Goal: Check status: Check status

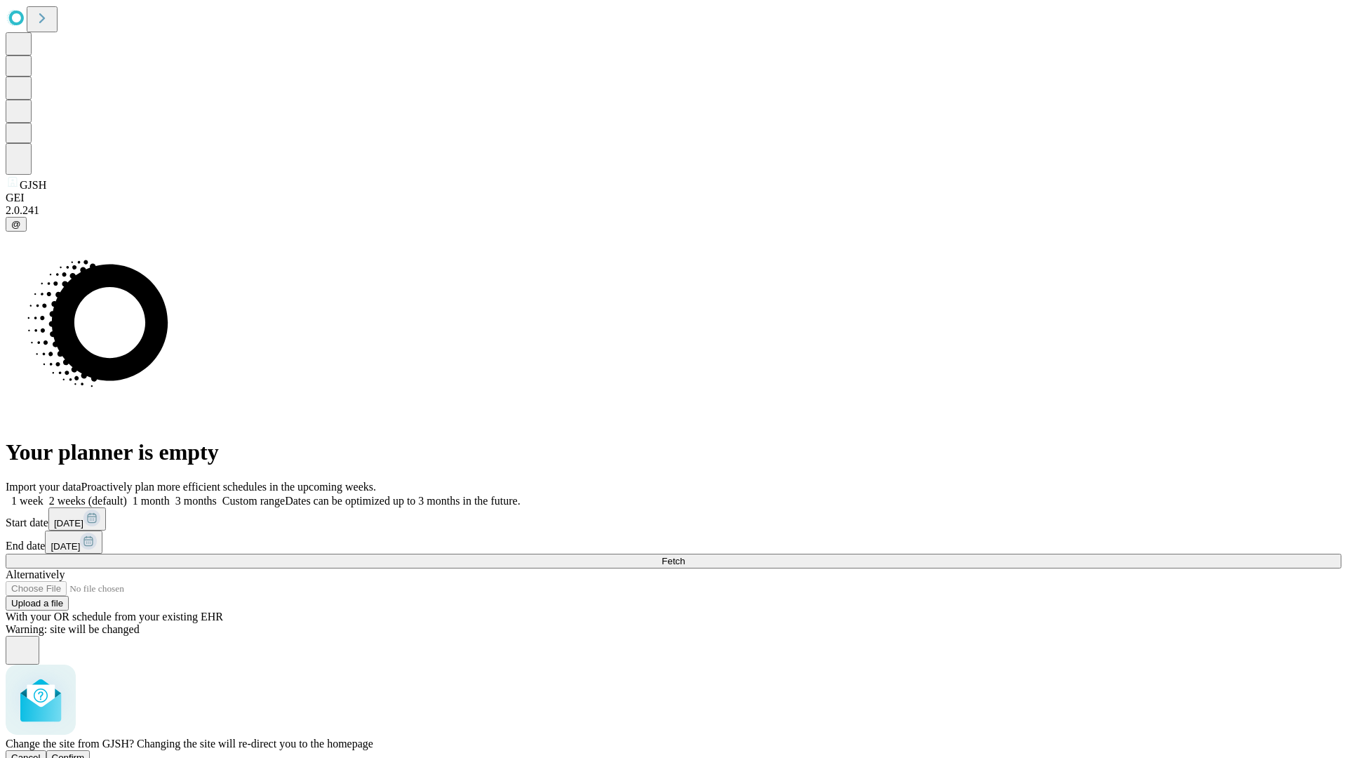
click at [85, 752] on span "Confirm" at bounding box center [68, 757] width 33 height 11
click at [44, 495] on label "1 week" at bounding box center [25, 501] width 38 height 12
click at [685, 556] on span "Fetch" at bounding box center [673, 561] width 23 height 11
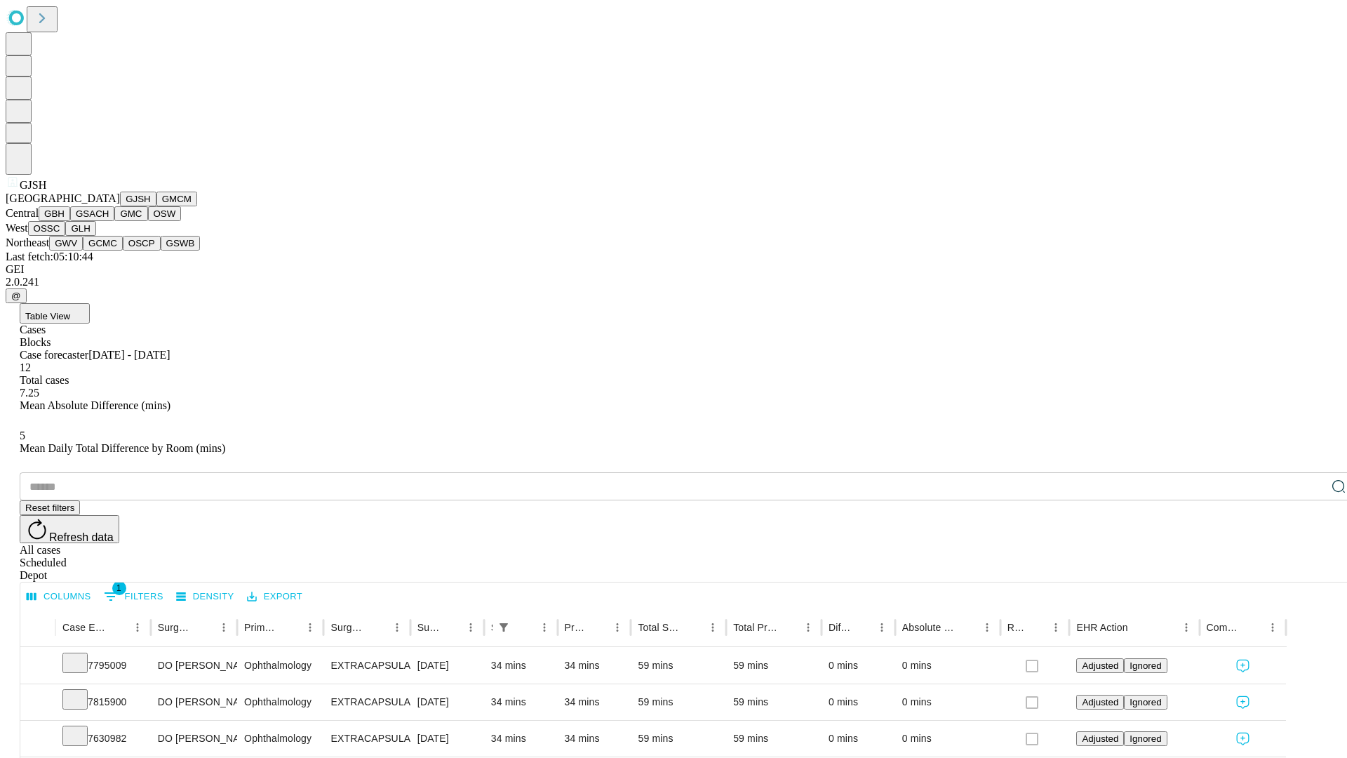
click at [156, 206] on button "GMCM" at bounding box center [176, 199] width 41 height 15
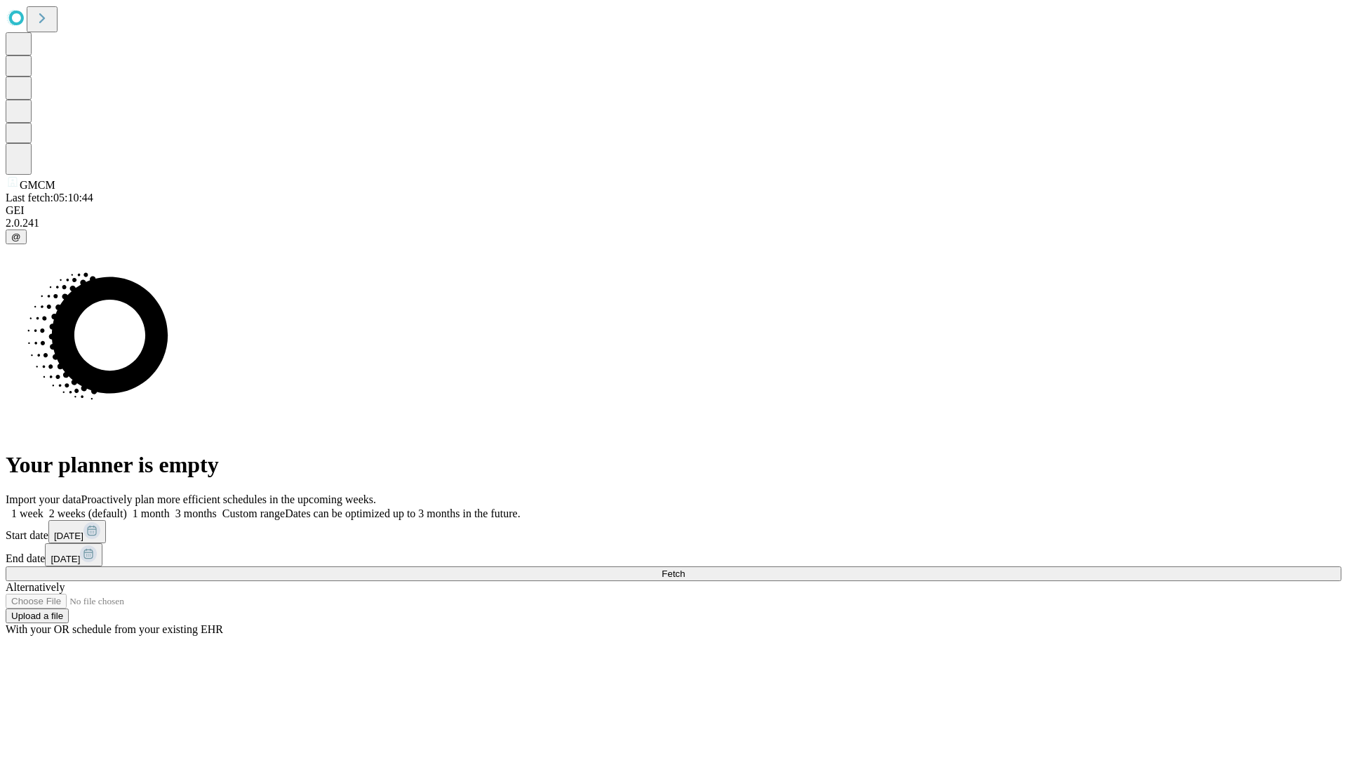
click at [44, 507] on label "1 week" at bounding box center [25, 513] width 38 height 12
click at [685, 568] on span "Fetch" at bounding box center [673, 573] width 23 height 11
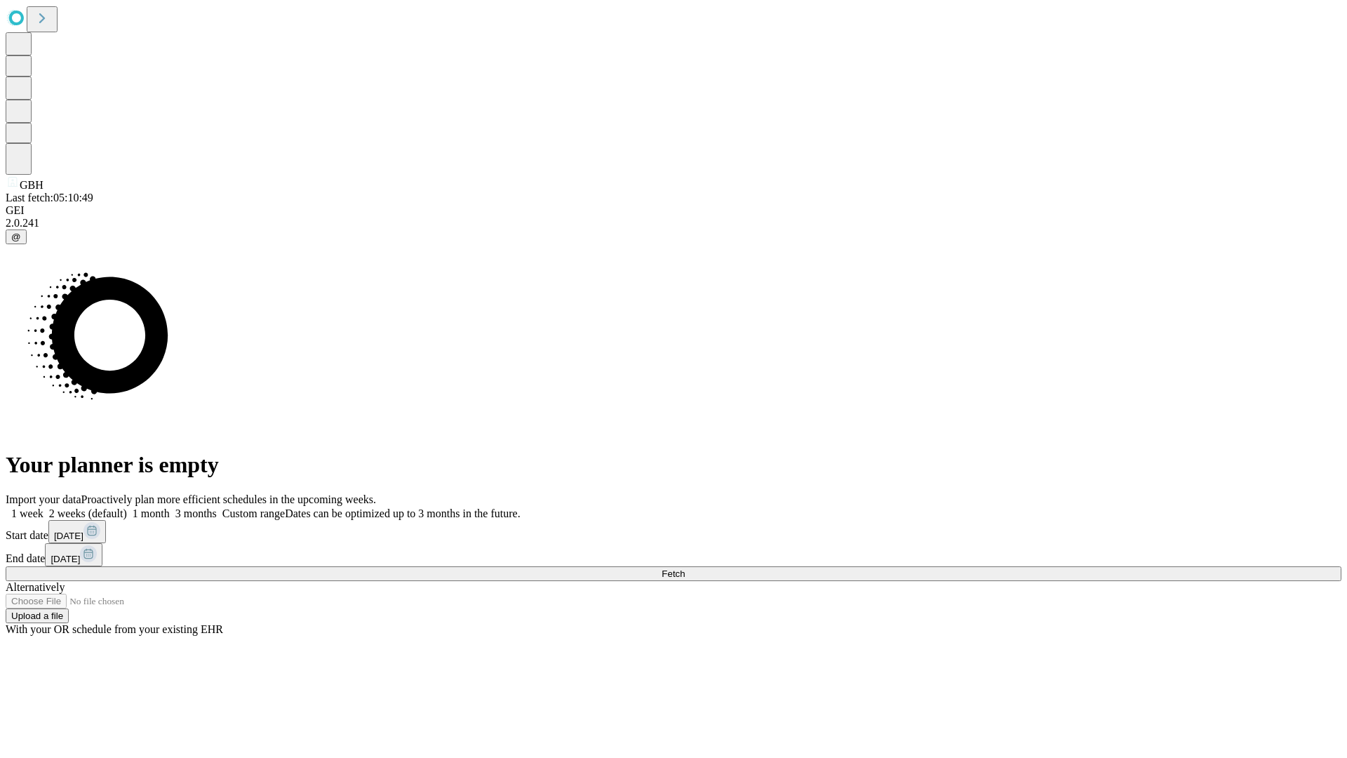
click at [685, 568] on span "Fetch" at bounding box center [673, 573] width 23 height 11
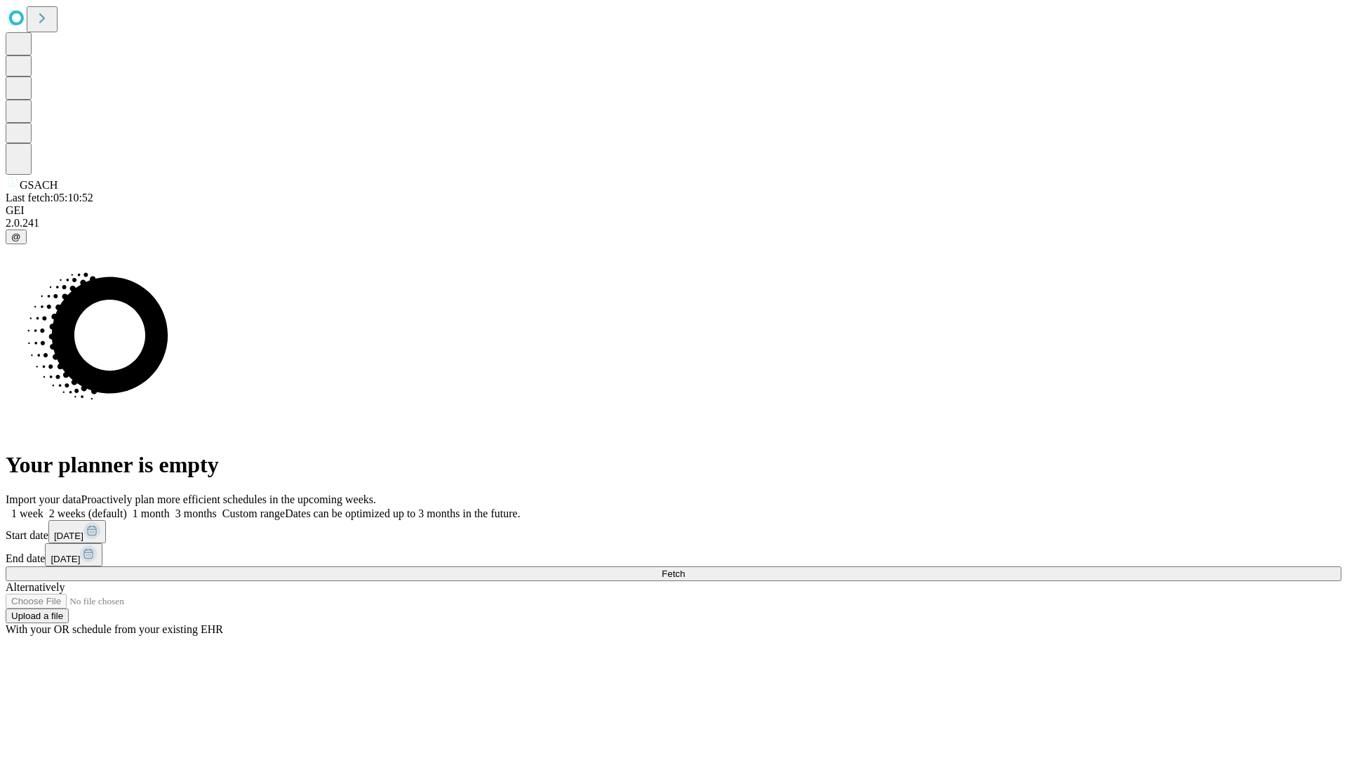
click at [44, 507] on label "1 week" at bounding box center [25, 513] width 38 height 12
click at [685, 568] on span "Fetch" at bounding box center [673, 573] width 23 height 11
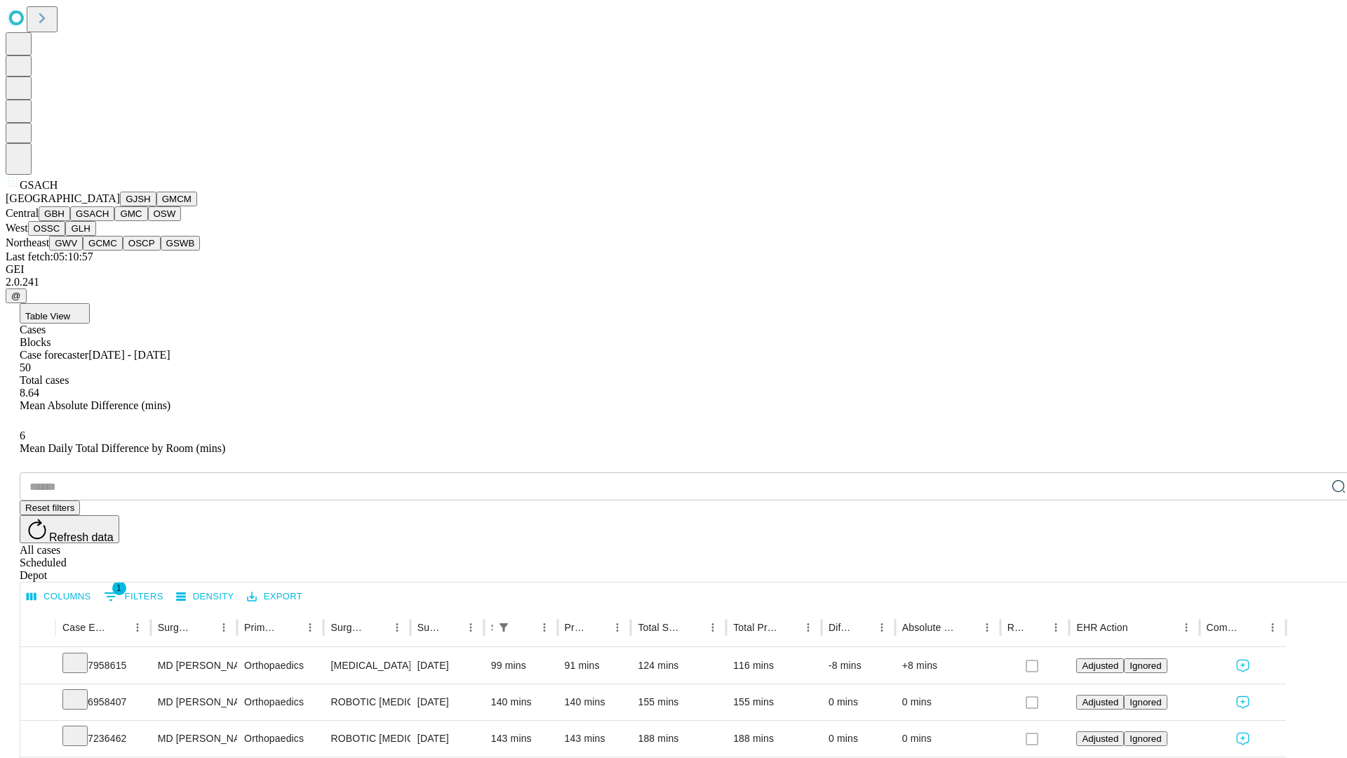
click at [114, 221] on button "GMC" at bounding box center [130, 213] width 33 height 15
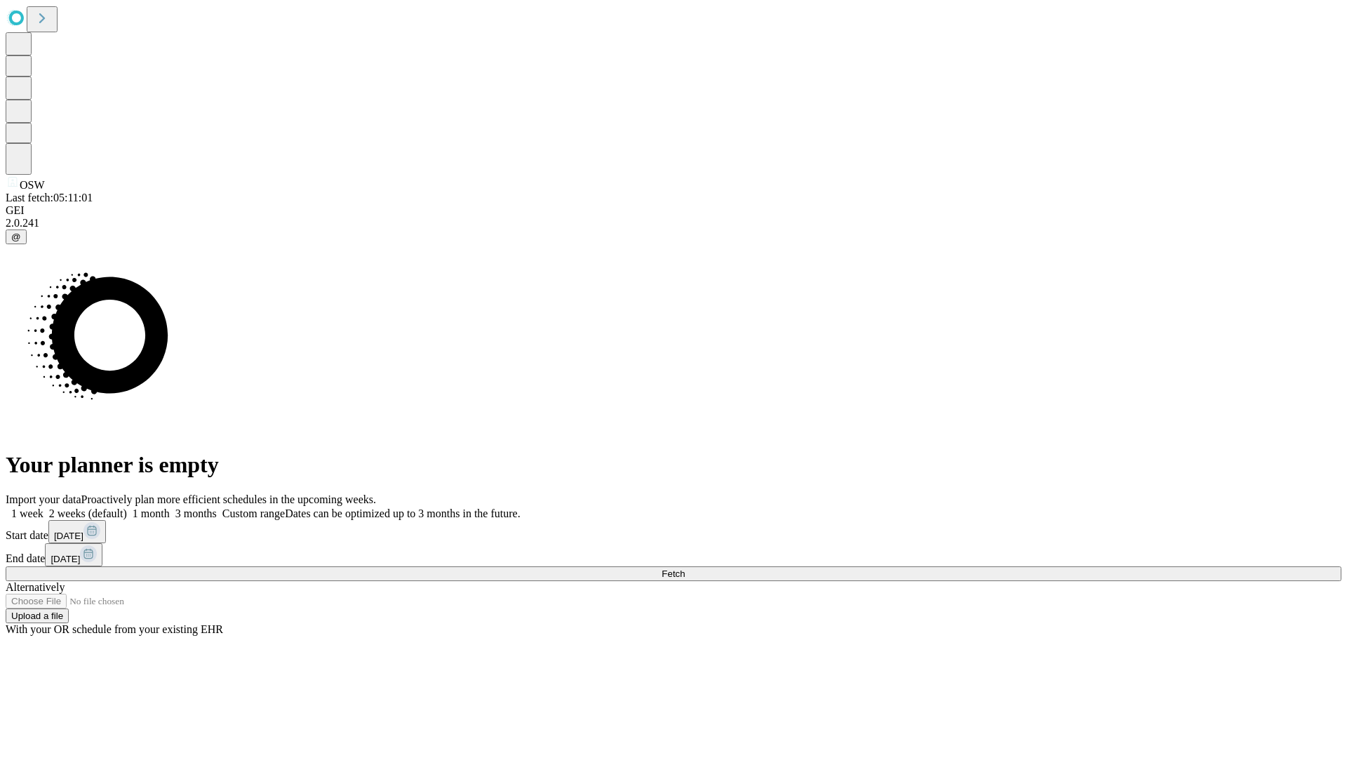
click at [44, 507] on label "1 week" at bounding box center [25, 513] width 38 height 12
click at [685, 568] on span "Fetch" at bounding box center [673, 573] width 23 height 11
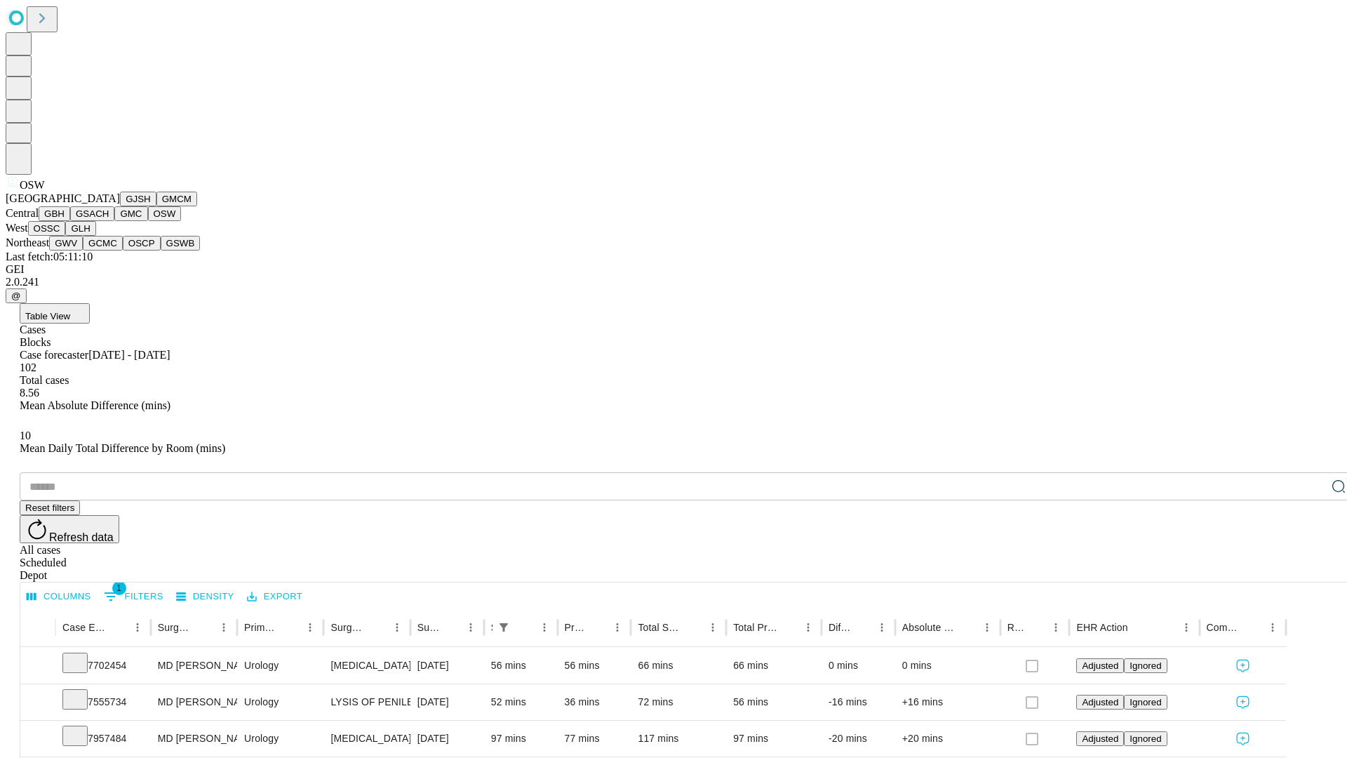
click at [66, 236] on button "OSSC" at bounding box center [47, 228] width 38 height 15
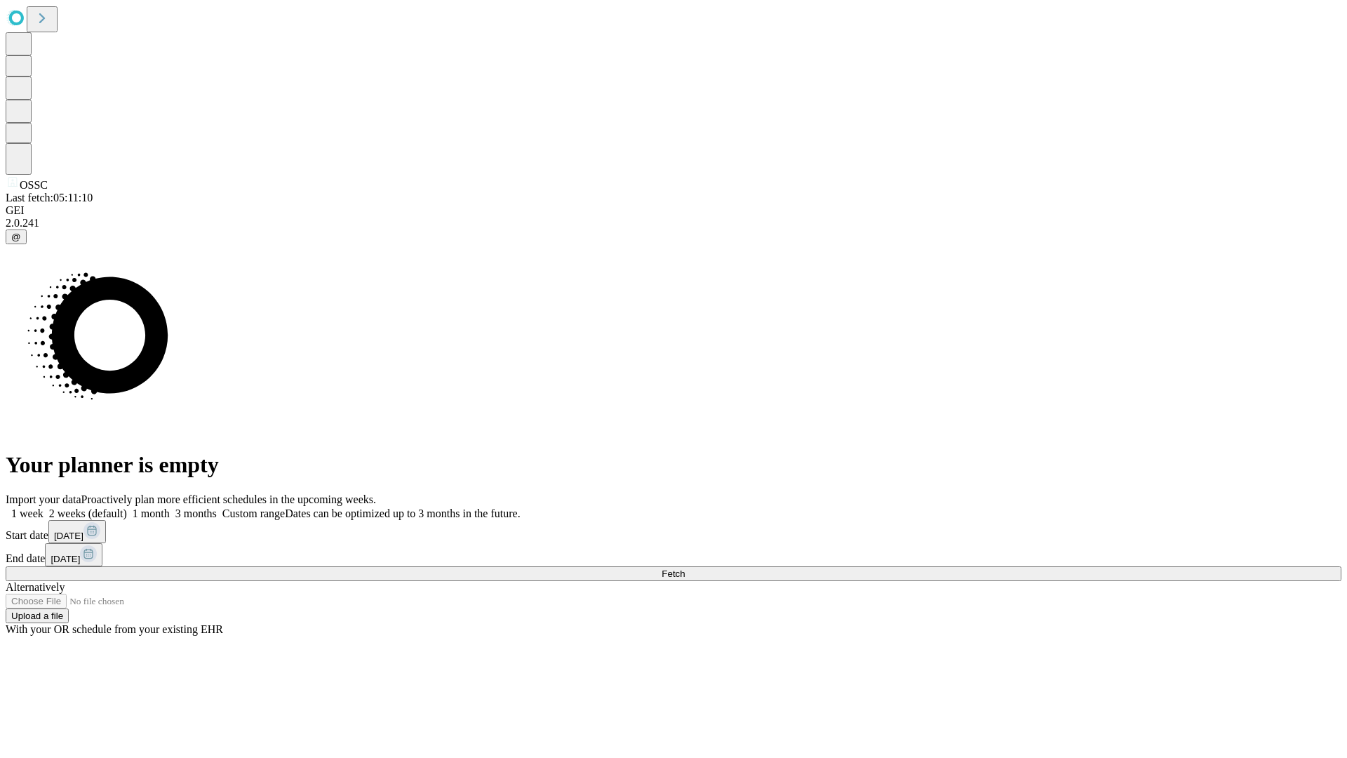
click at [44, 507] on label "1 week" at bounding box center [25, 513] width 38 height 12
click at [685, 568] on span "Fetch" at bounding box center [673, 573] width 23 height 11
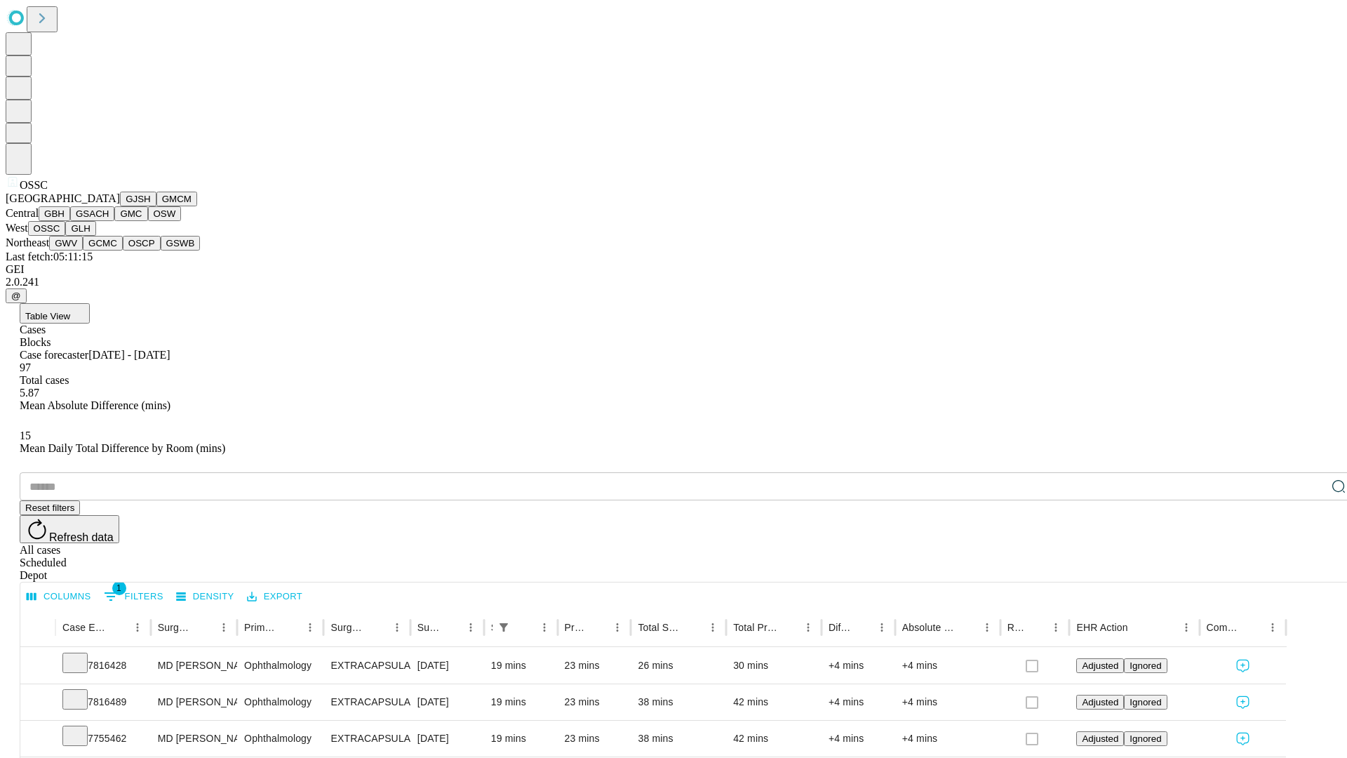
click at [95, 236] on button "GLH" at bounding box center [80, 228] width 30 height 15
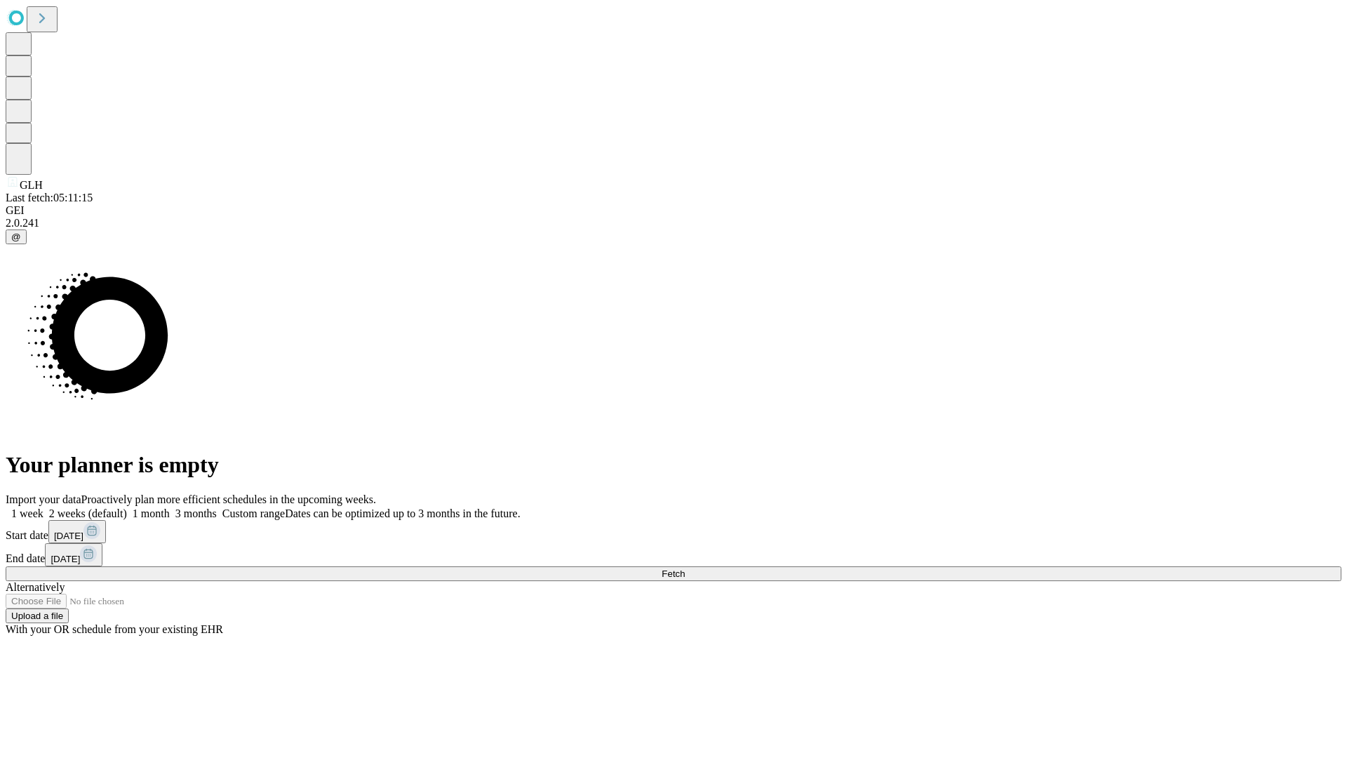
click at [44, 507] on label "1 week" at bounding box center [25, 513] width 38 height 12
click at [685, 568] on span "Fetch" at bounding box center [673, 573] width 23 height 11
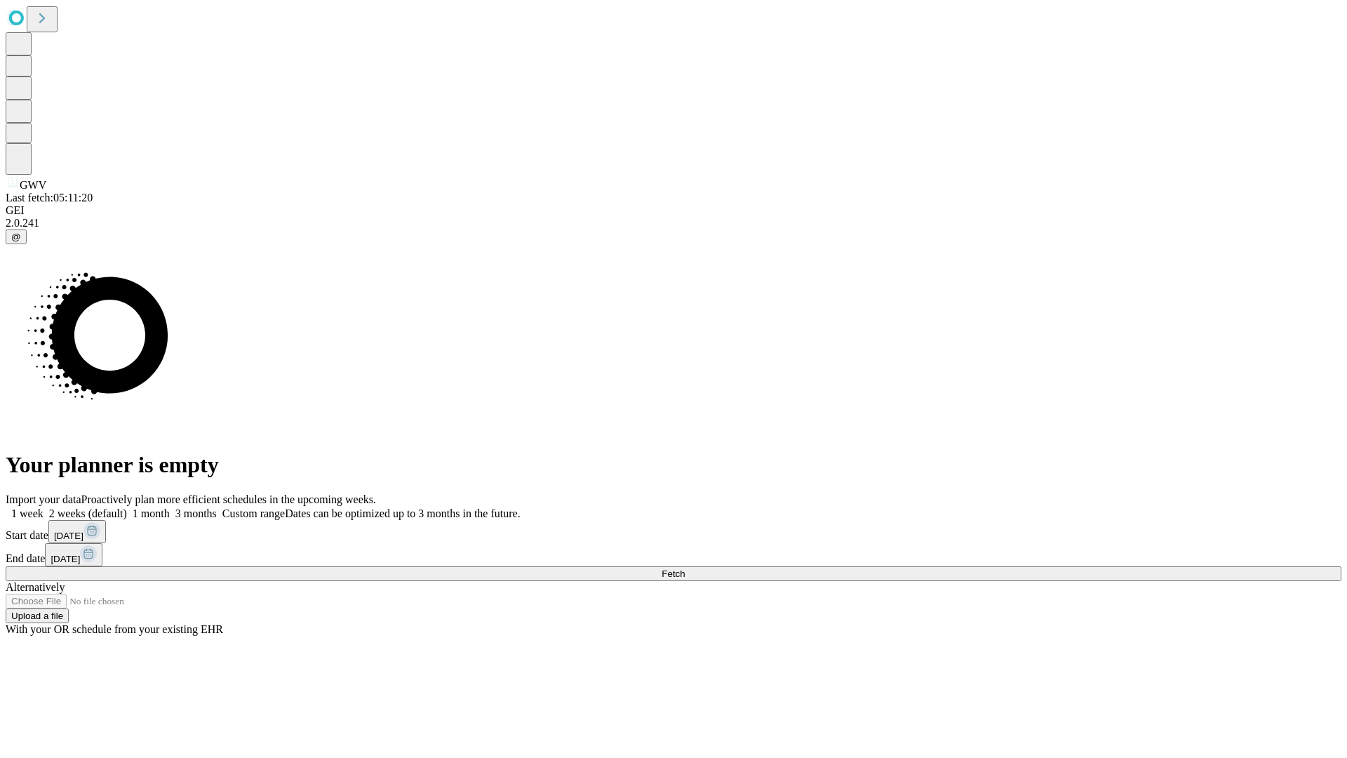
click at [44, 507] on label "1 week" at bounding box center [25, 513] width 38 height 12
click at [685, 568] on span "Fetch" at bounding box center [673, 573] width 23 height 11
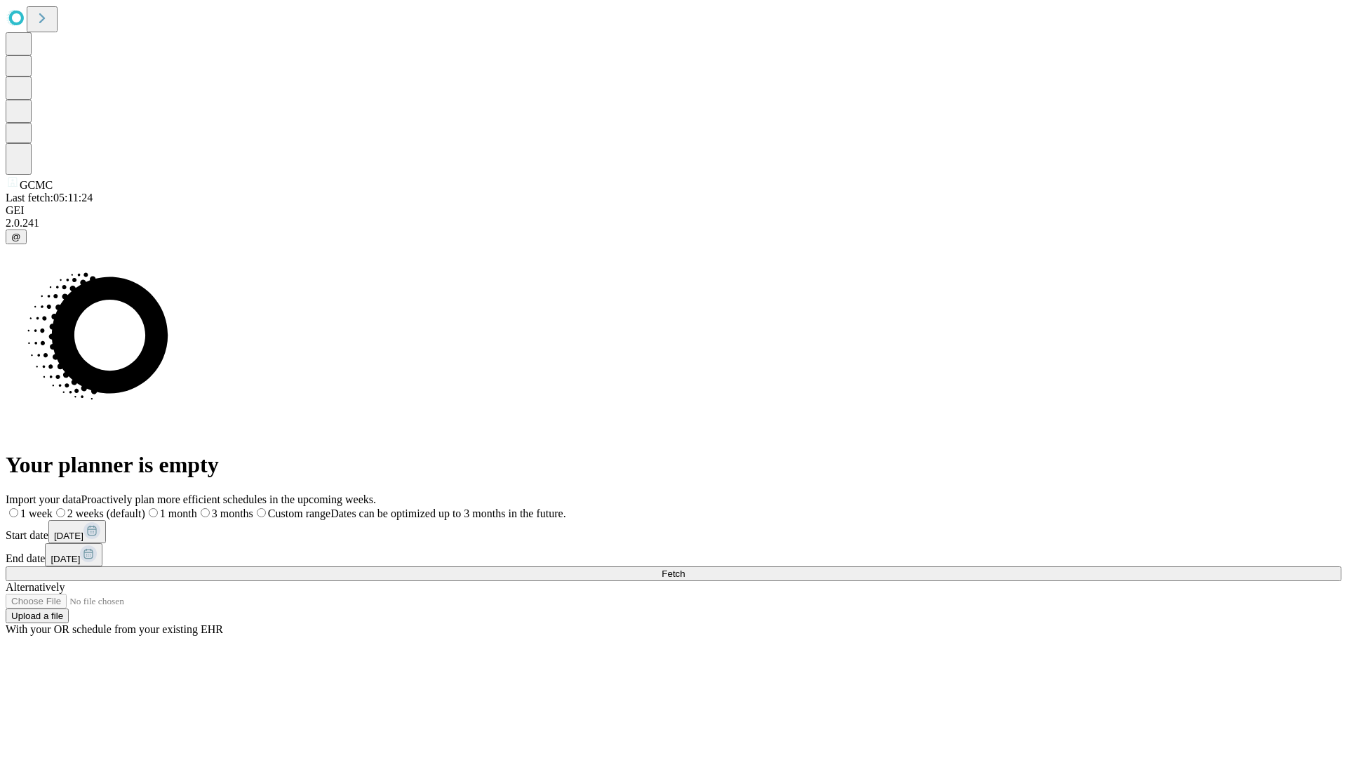
click at [53, 507] on label "1 week" at bounding box center [29, 513] width 47 height 12
click at [685, 568] on span "Fetch" at bounding box center [673, 573] width 23 height 11
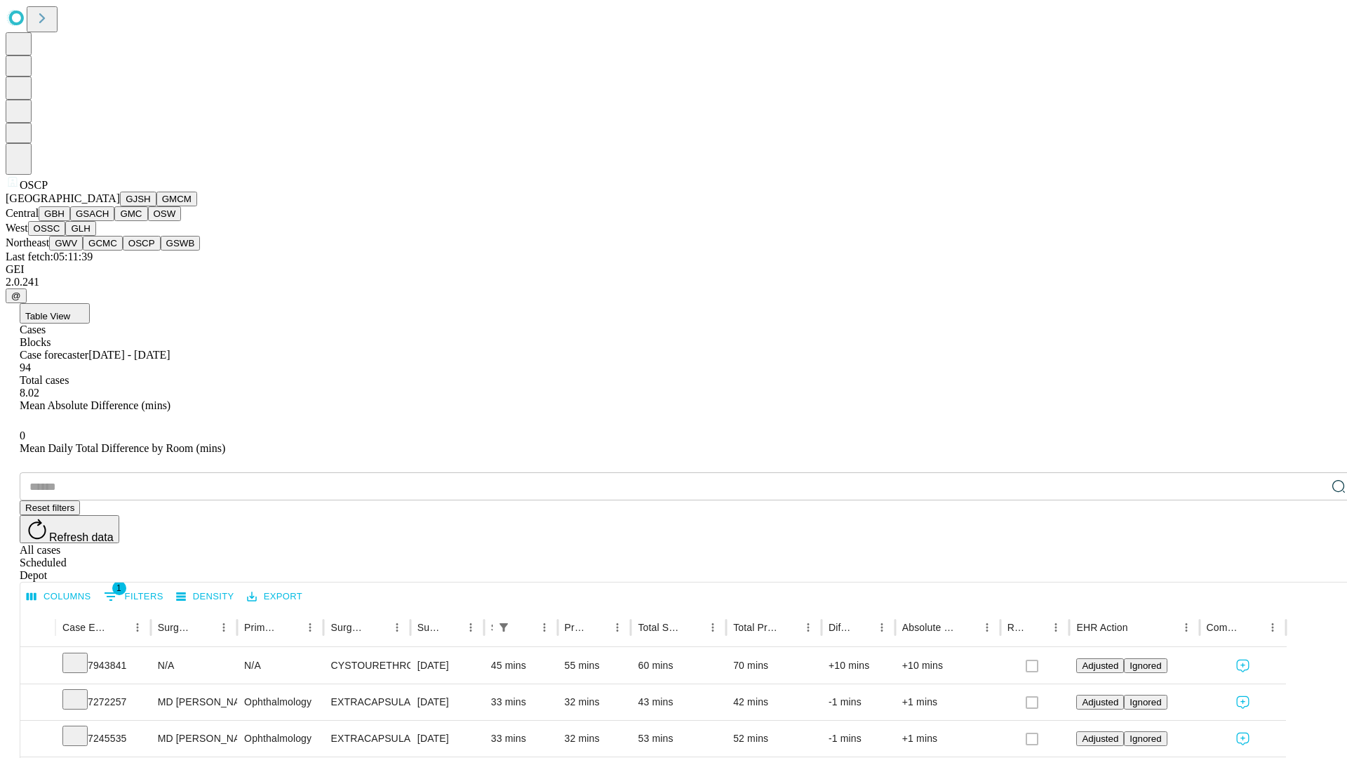
click at [161, 251] on button "GSWB" at bounding box center [181, 243] width 40 height 15
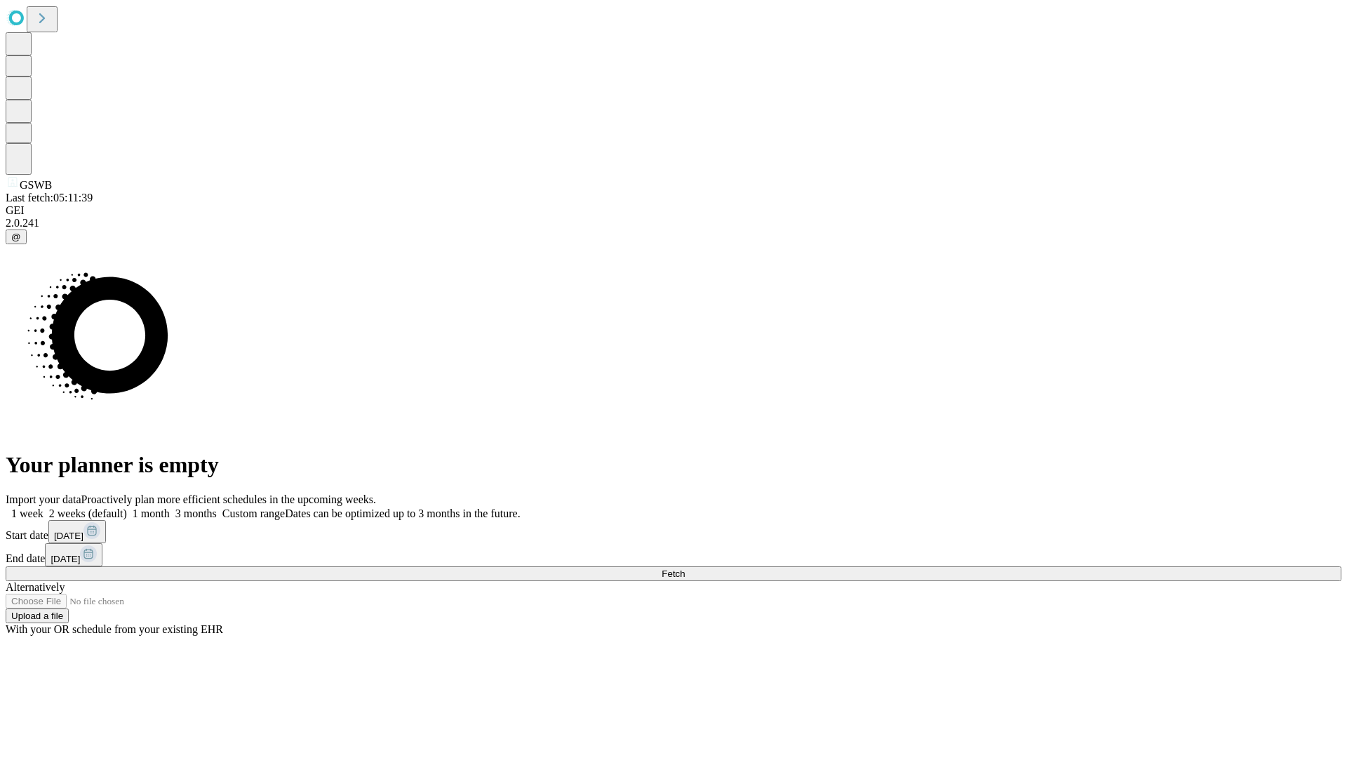
click at [44, 507] on label "1 week" at bounding box center [25, 513] width 38 height 12
click at [685, 568] on span "Fetch" at bounding box center [673, 573] width 23 height 11
